Goal: Transaction & Acquisition: Purchase product/service

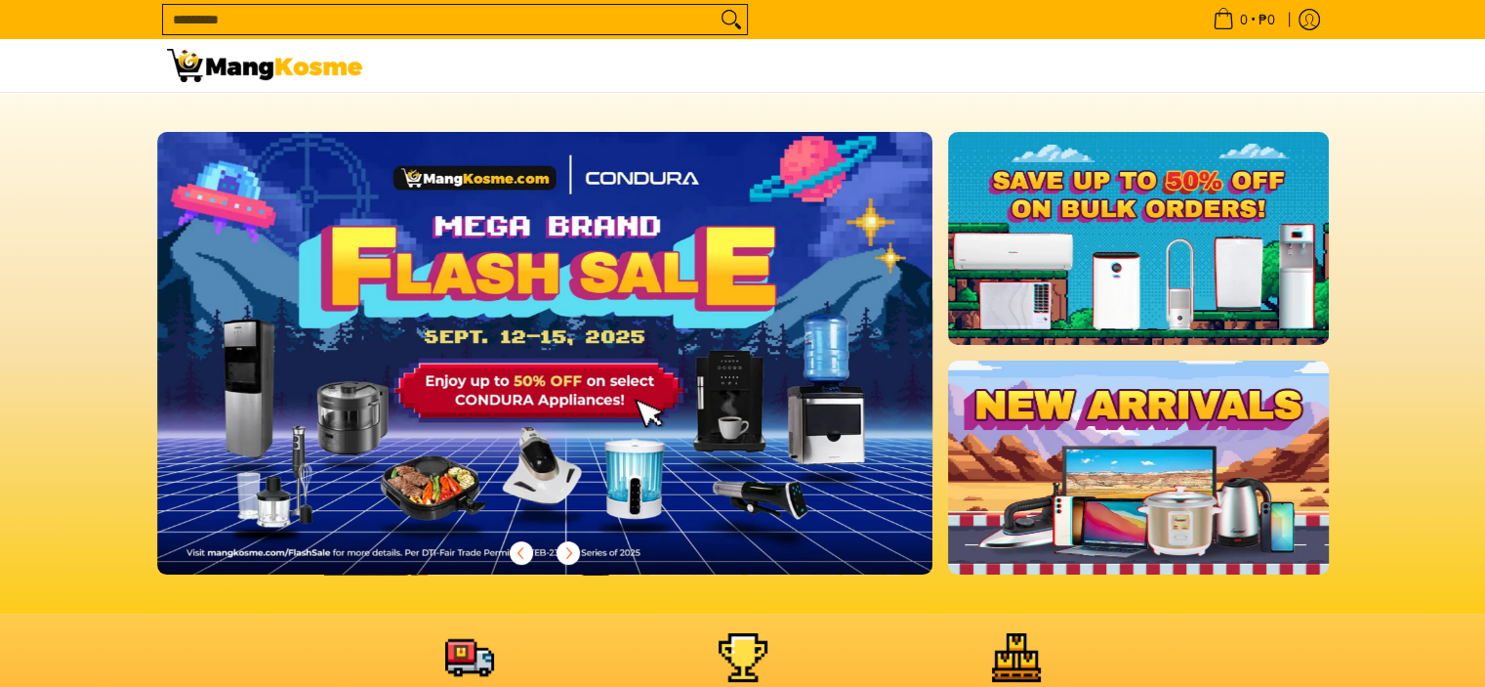
click at [1086, 368] on link at bounding box center [1138, 466] width 380 height 213
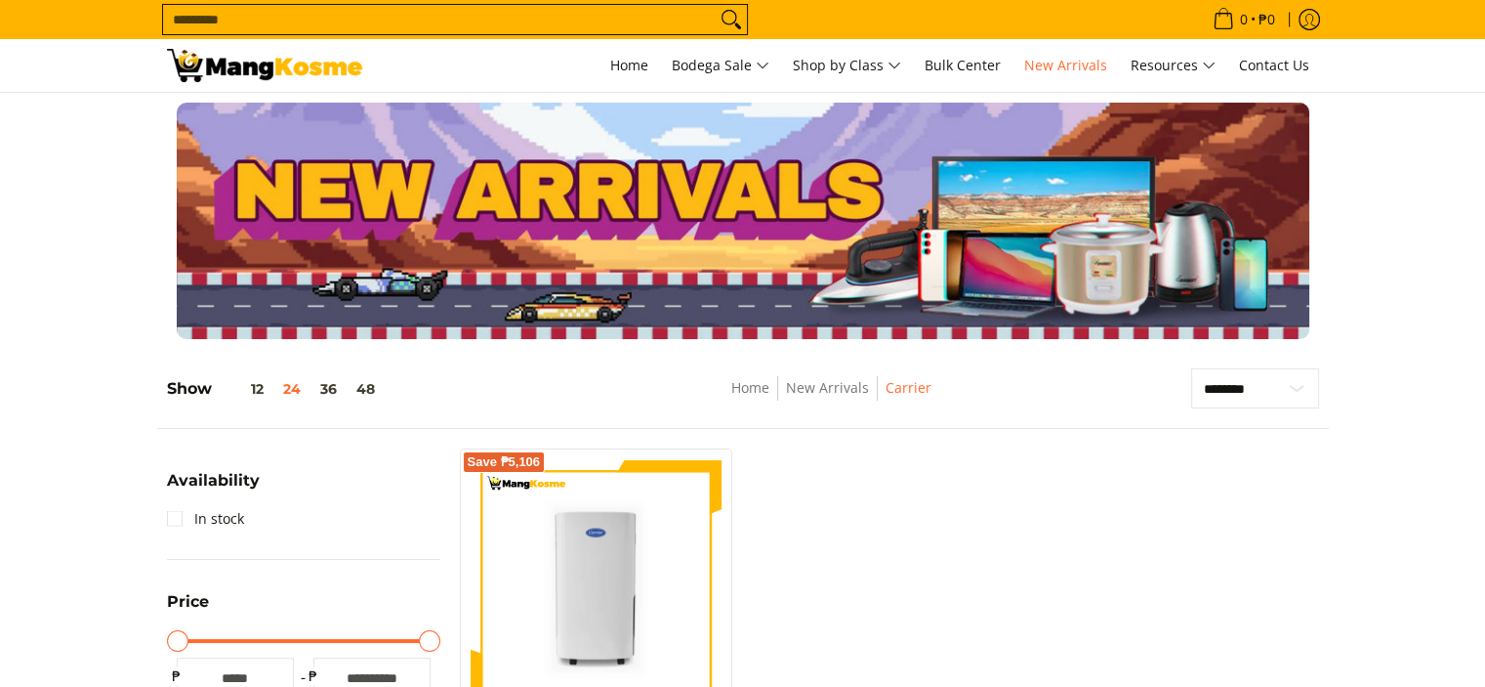
scroll to position [274, 0]
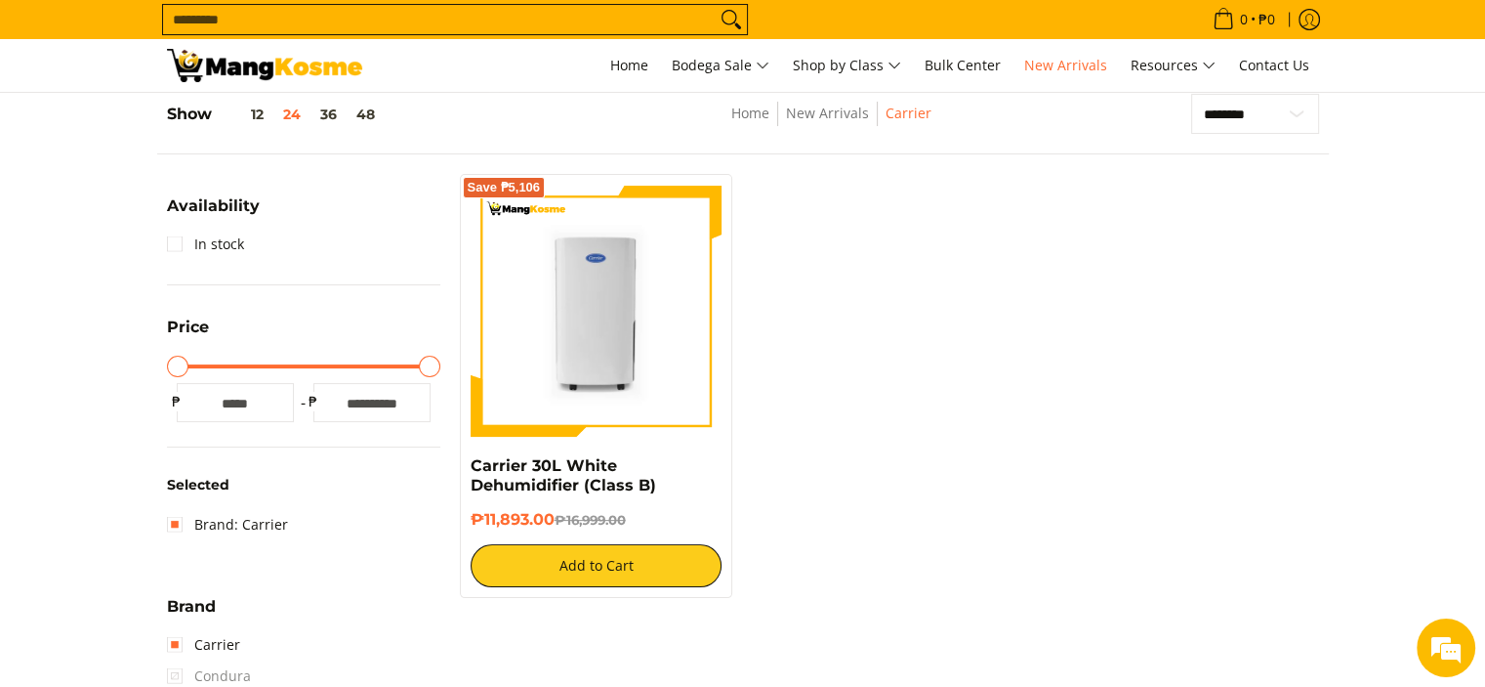
click at [1113, 460] on div "Save ₱5,106 Carrier 30L White Dehumidifier (Class B) ₱11,893.00 ₱16,999.00 Add …" at bounding box center [889, 395] width 879 height 443
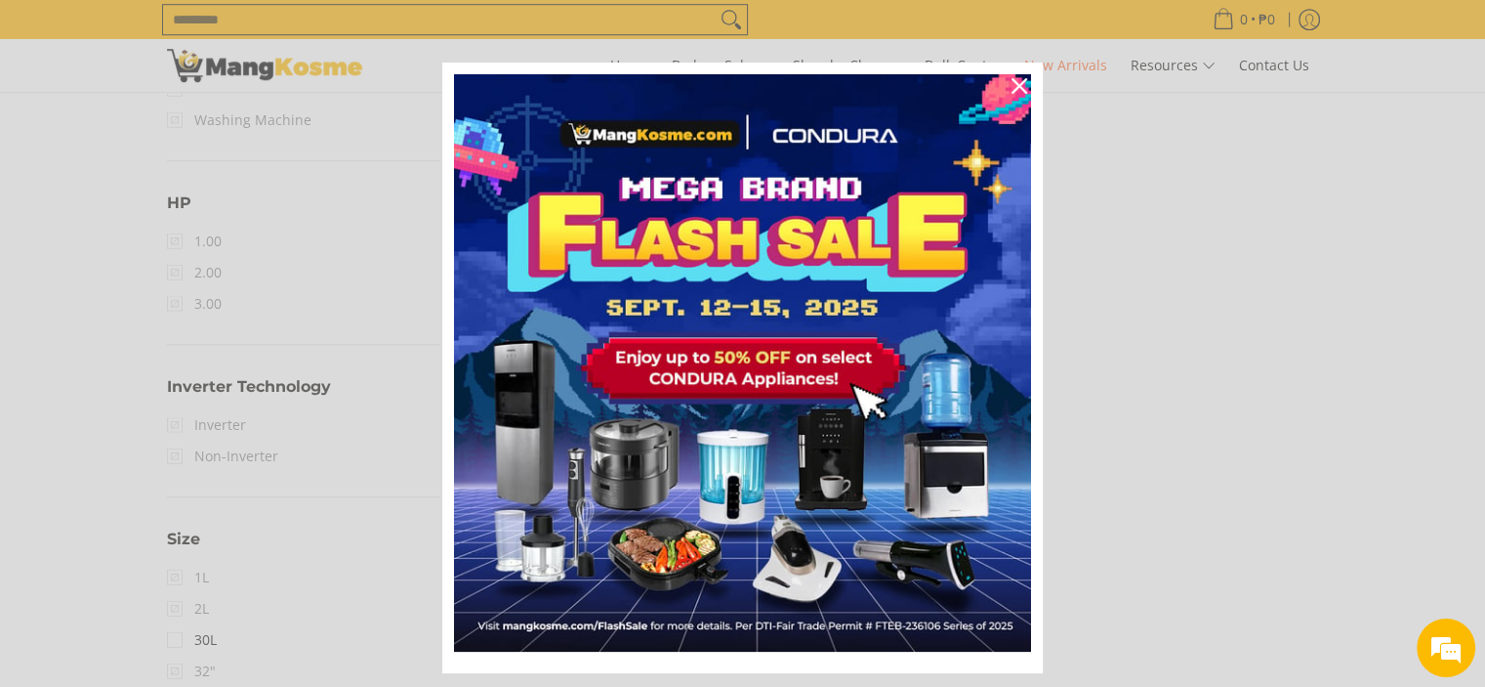
scroll to position [1349, 0]
click at [1012, 86] on icon "close icon" at bounding box center [1020, 86] width 16 height 16
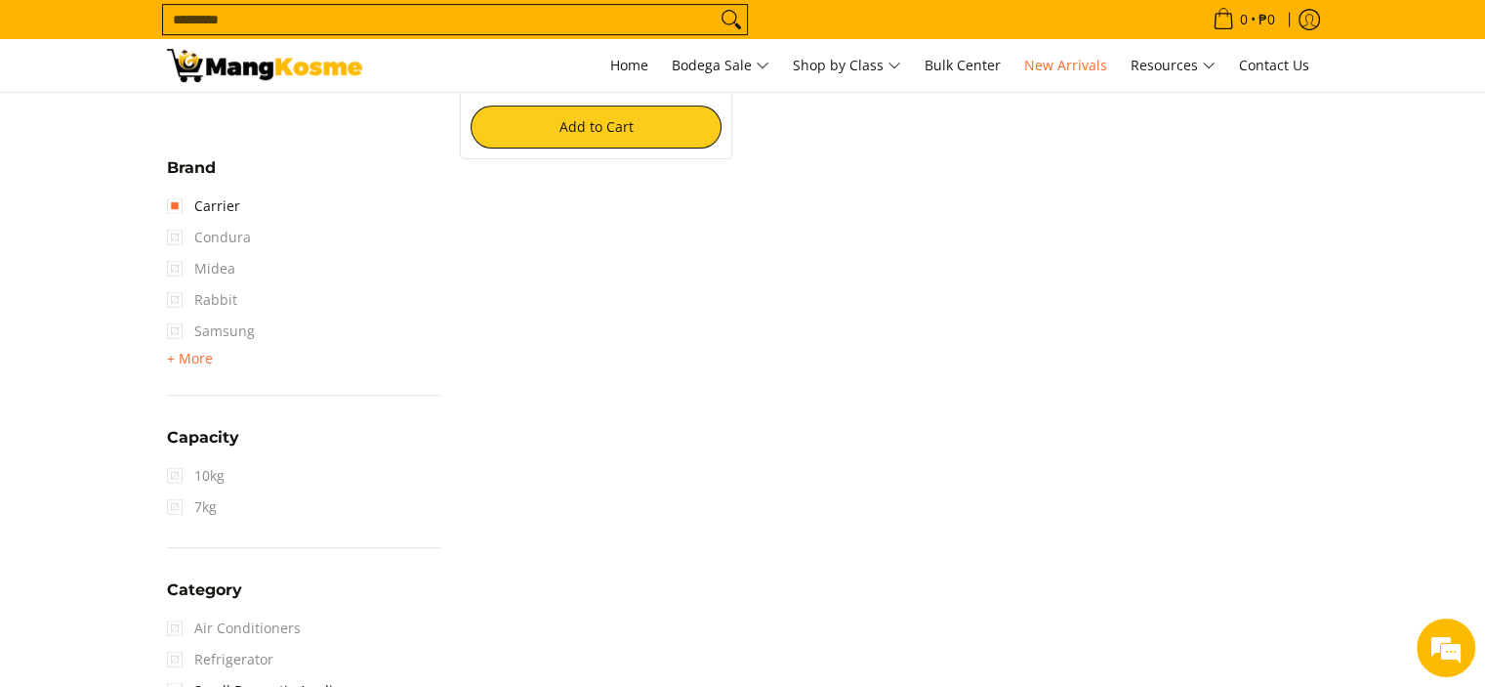
scroll to position [665, 0]
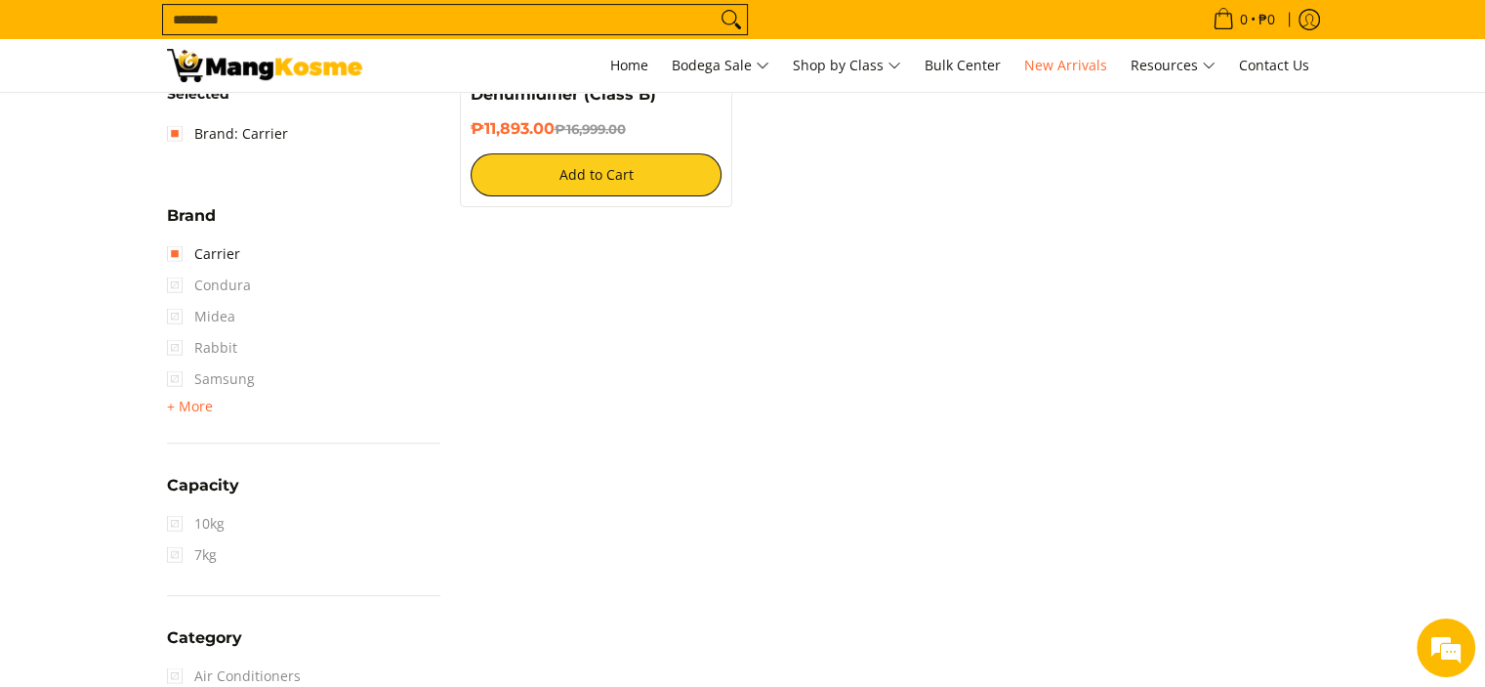
click at [174, 375] on span "Samsung" at bounding box center [211, 378] width 88 height 31
click at [172, 406] on span "+ More" at bounding box center [190, 406] width 46 height 16
click at [173, 383] on span "Samsung" at bounding box center [211, 378] width 88 height 31
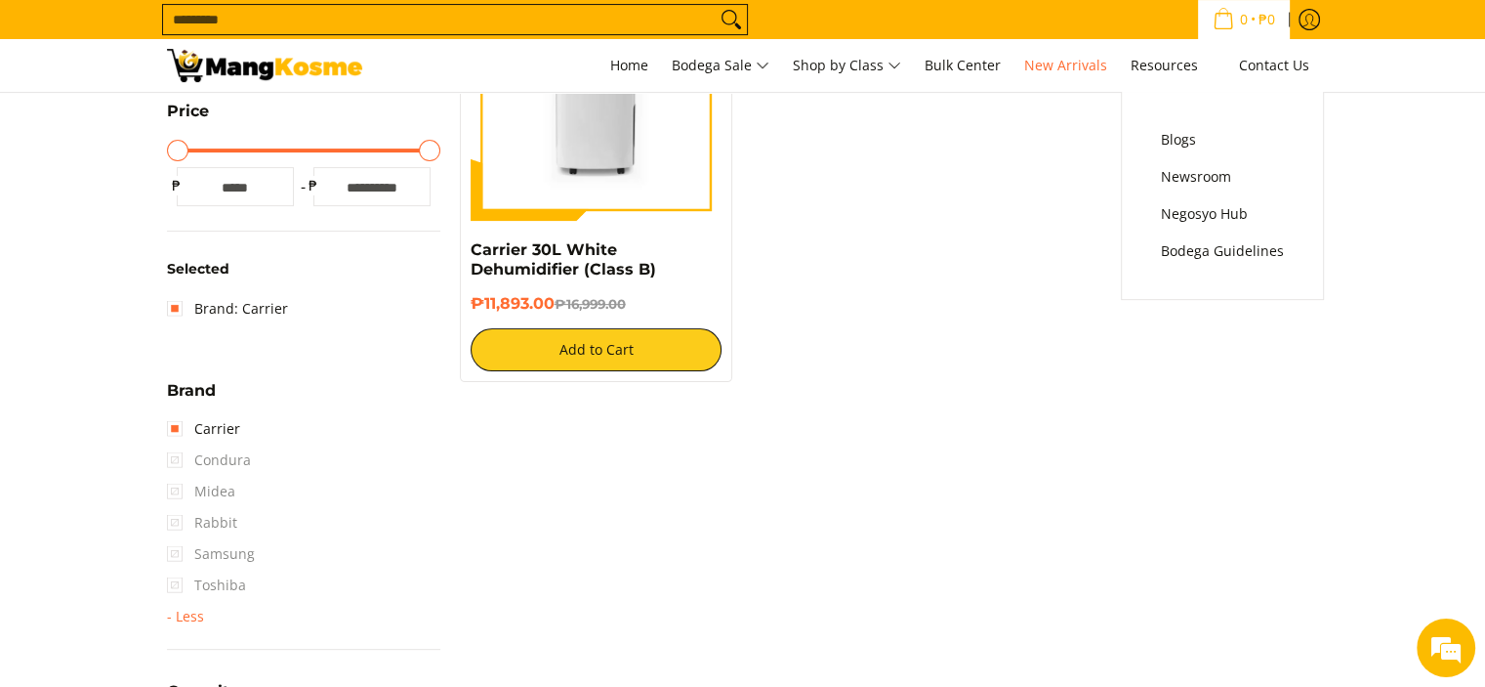
scroll to position [488, 0]
